Goal: Transaction & Acquisition: Subscribe to service/newsletter

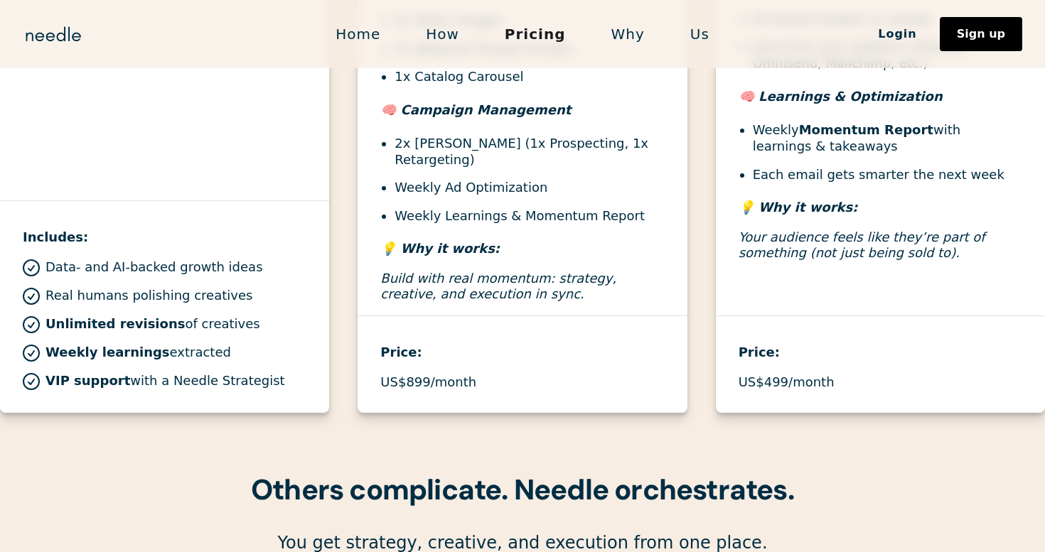
scroll to position [958, 0]
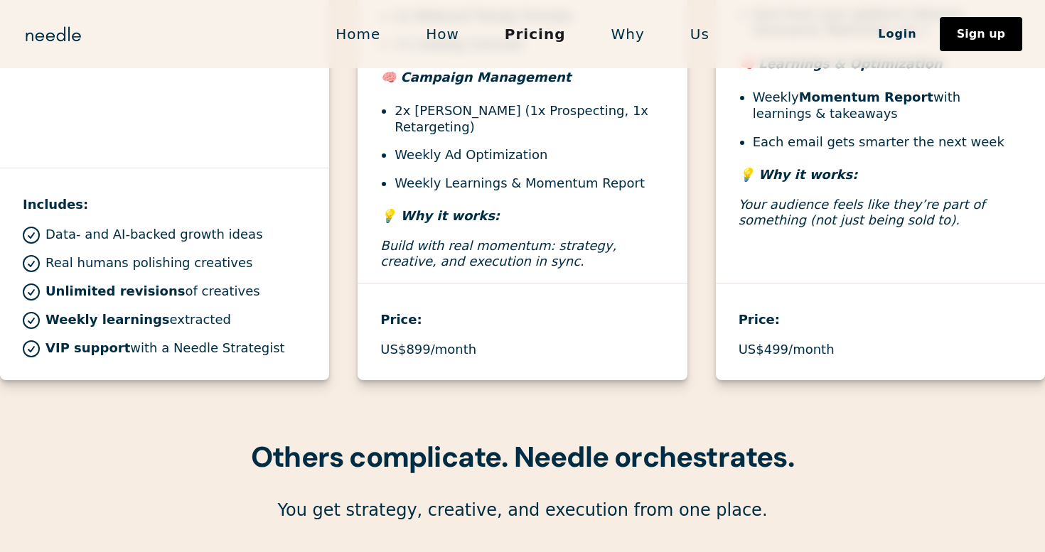
click at [353, 33] on link "Home" at bounding box center [358, 34] width 90 height 30
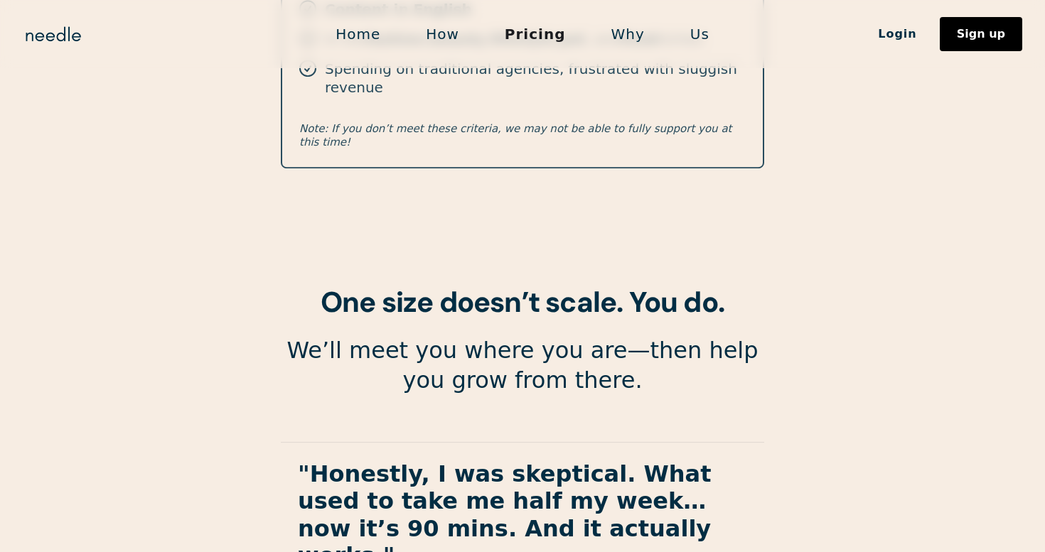
scroll to position [2630, 0]
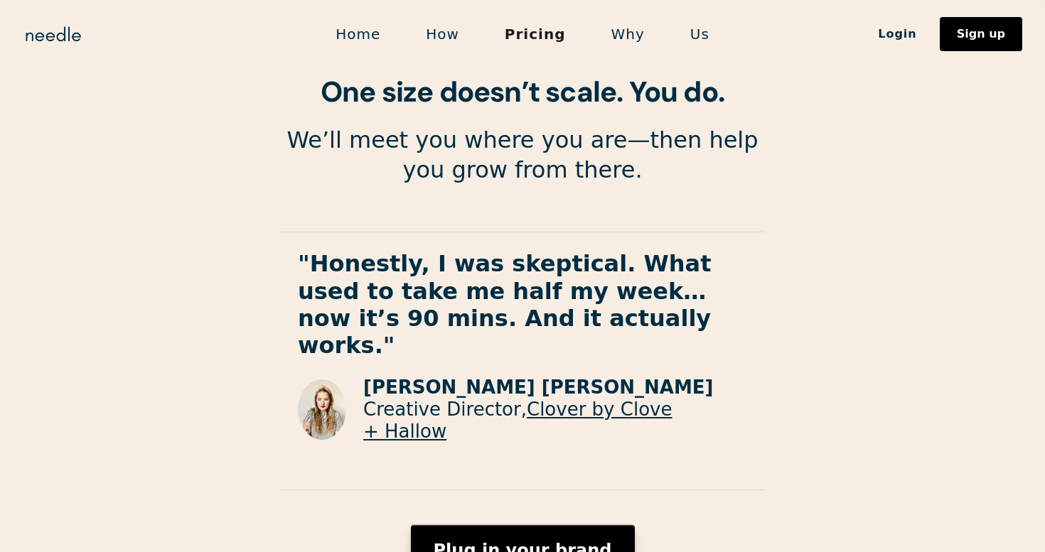
click at [523, 543] on div "Plug in your brand" at bounding box center [523, 551] width 178 height 17
